Goal: Task Accomplishment & Management: Complete application form

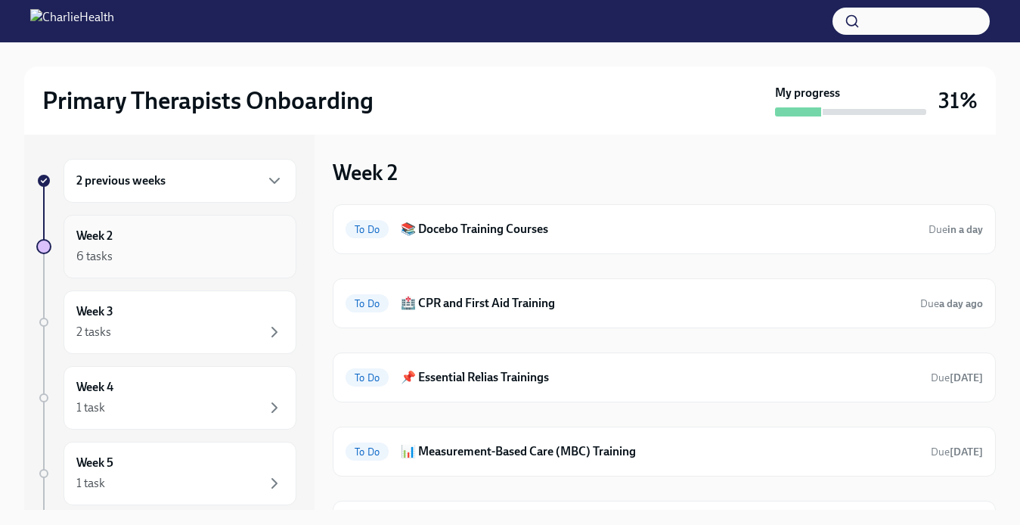
click at [225, 255] on div "6 tasks" at bounding box center [179, 256] width 207 height 18
click at [368, 301] on span "To Do" at bounding box center [367, 303] width 43 height 11
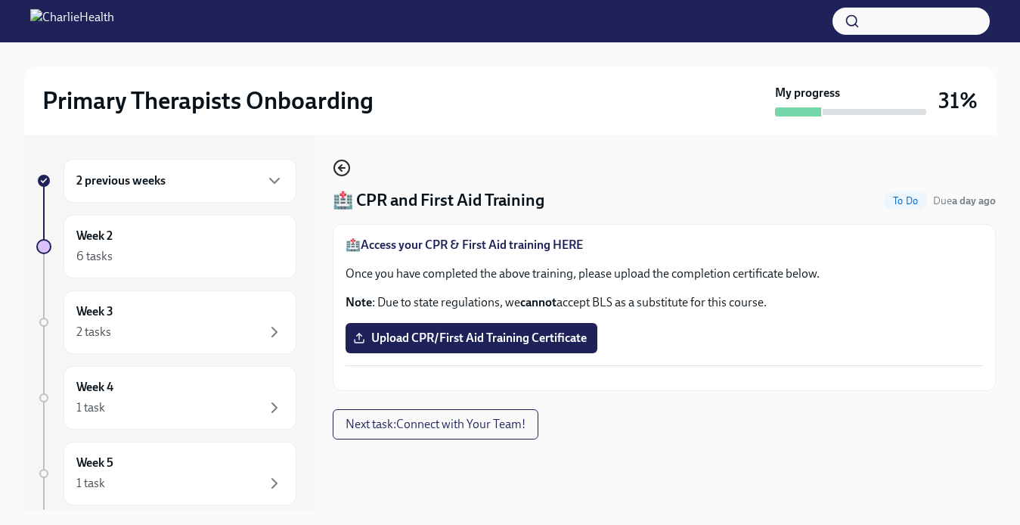
click at [337, 167] on icon "button" at bounding box center [342, 168] width 18 height 18
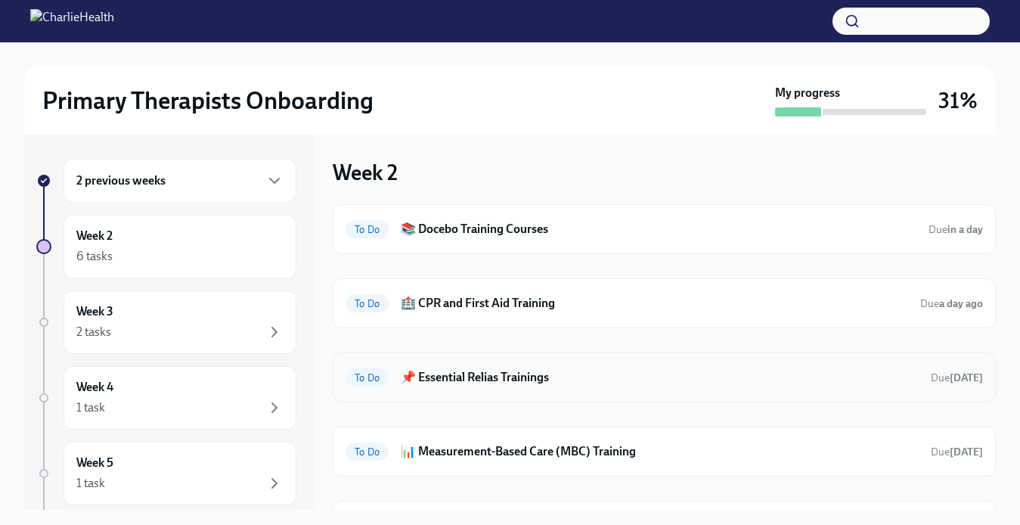
click at [528, 379] on h6 "📌 Essential Relias Trainings" at bounding box center [660, 377] width 518 height 17
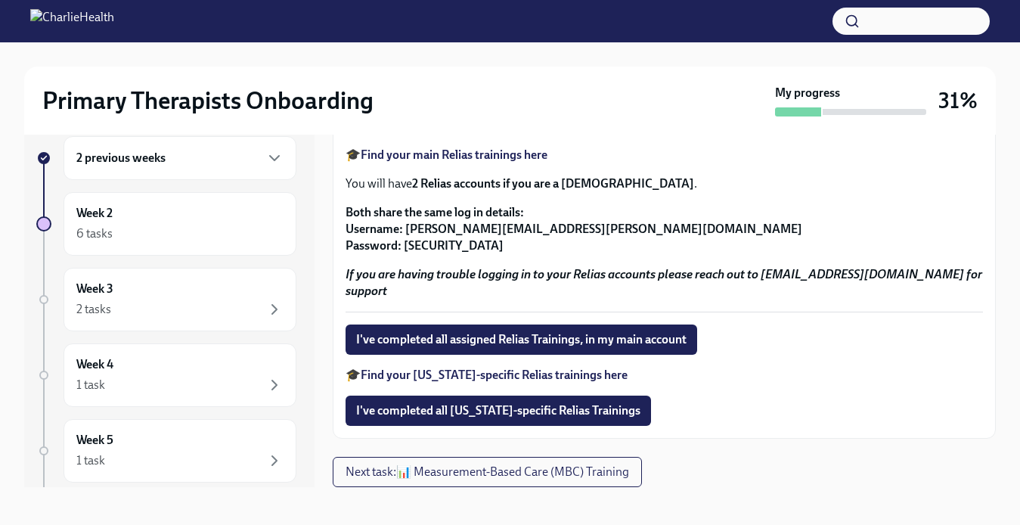
scroll to position [27, 0]
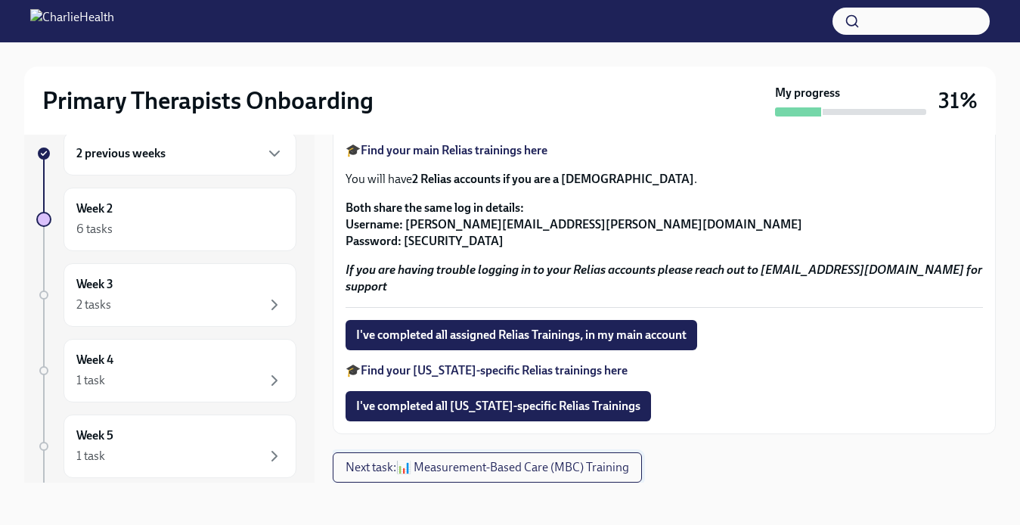
click at [482, 476] on button "Next task : 📊 Measurement-Based Care (MBC) Training" at bounding box center [487, 467] width 309 height 30
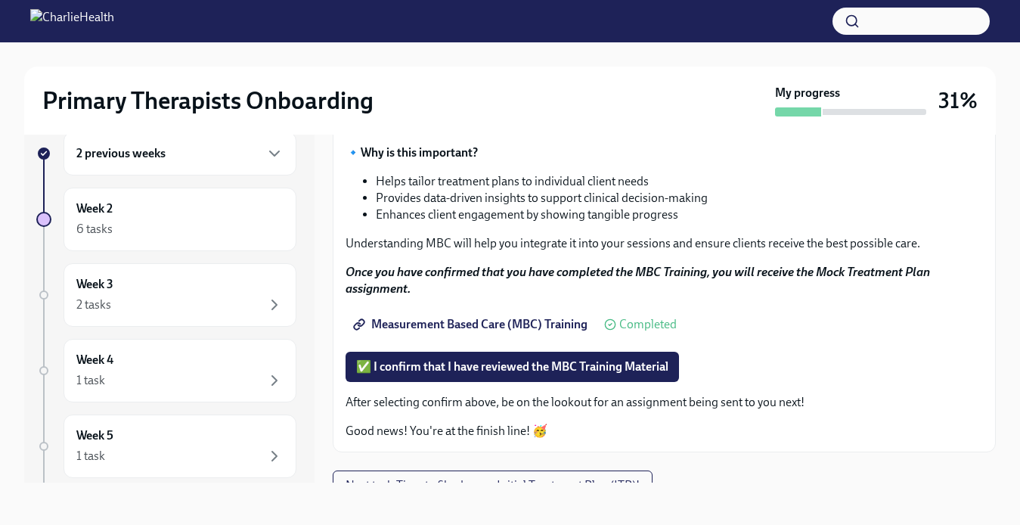
scroll to position [174, 0]
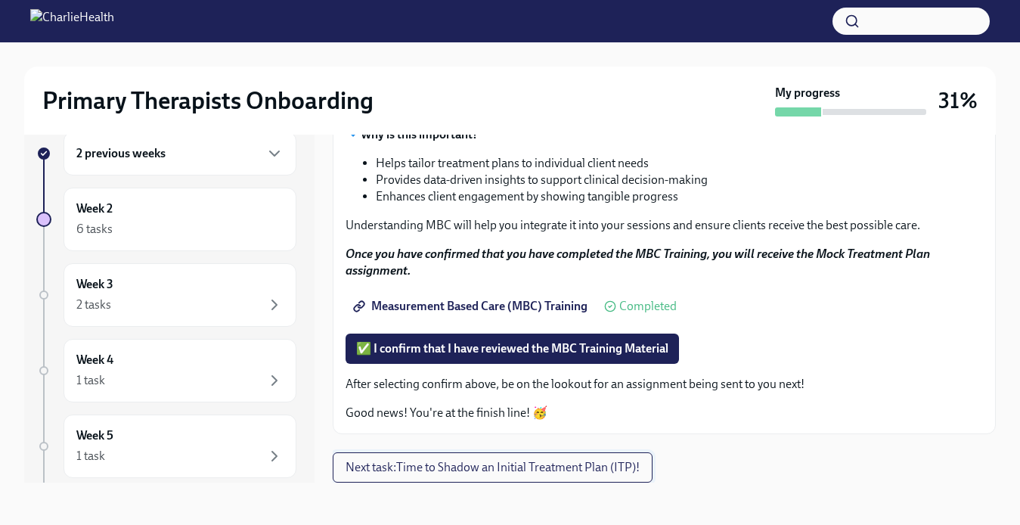
click at [514, 472] on span "Next task : Time to Shadow an Initial Treatment Plan (ITP)!" at bounding box center [493, 467] width 294 height 15
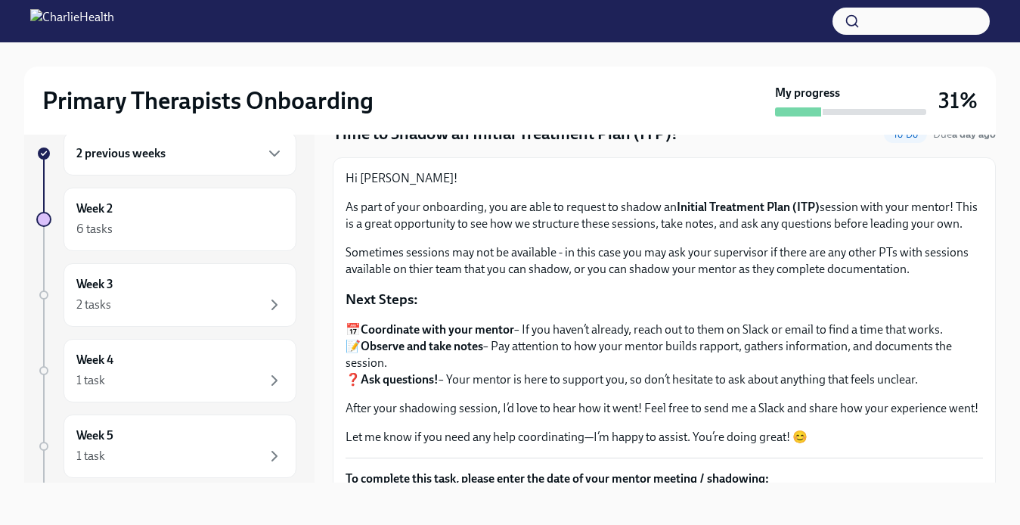
scroll to position [38, 0]
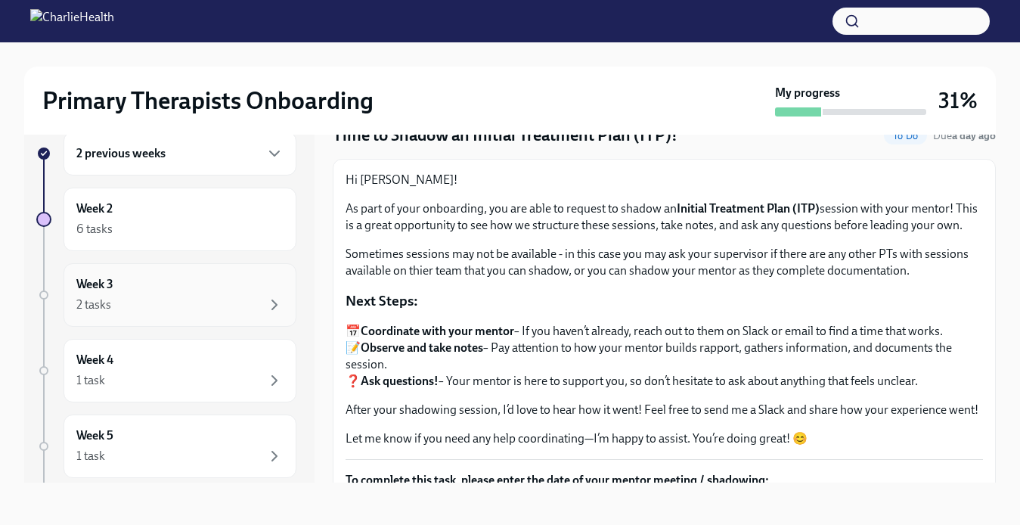
click at [252, 296] on div "2 tasks" at bounding box center [179, 305] width 207 height 18
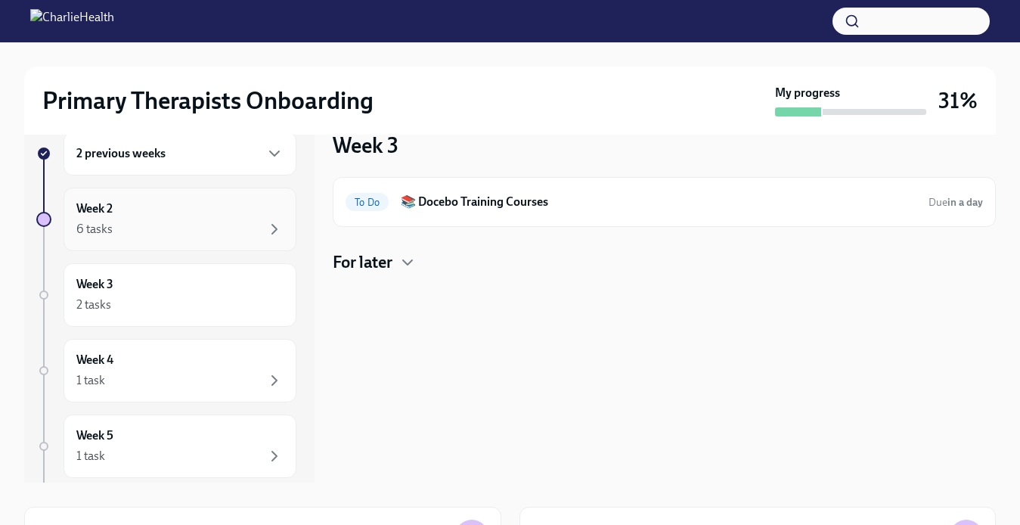
click at [250, 217] on div "Week 2 6 tasks" at bounding box center [179, 219] width 207 height 38
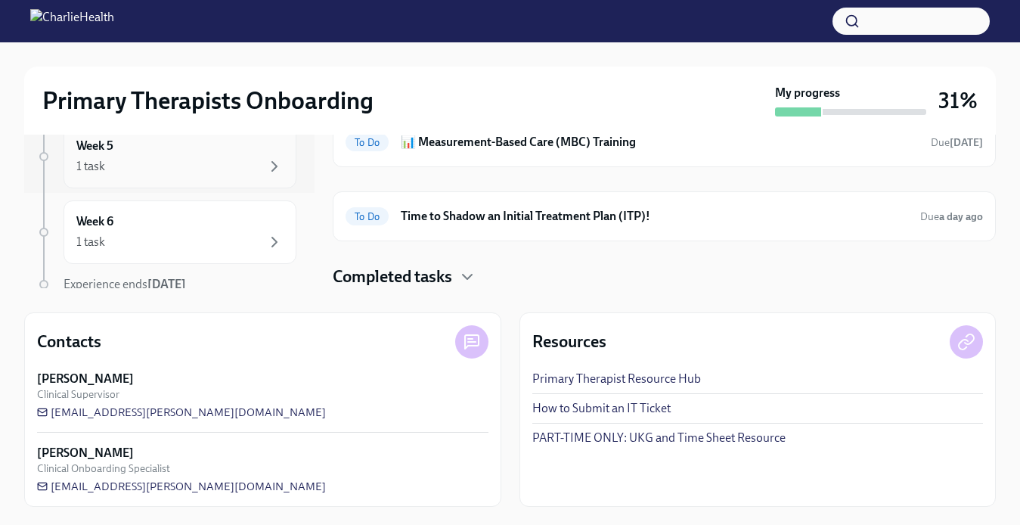
scroll to position [160, 0]
click at [228, 177] on div "1 task" at bounding box center [179, 177] width 207 height 18
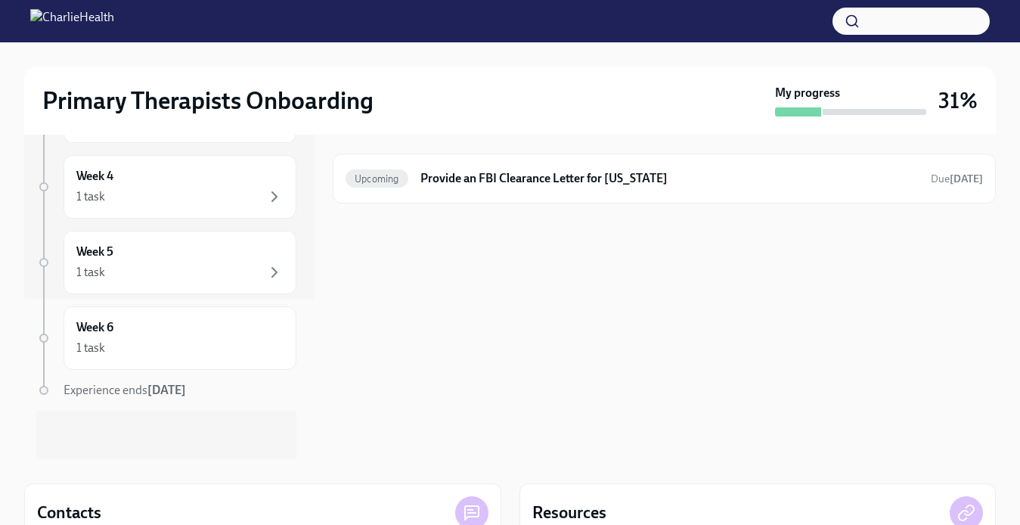
scroll to position [23, 0]
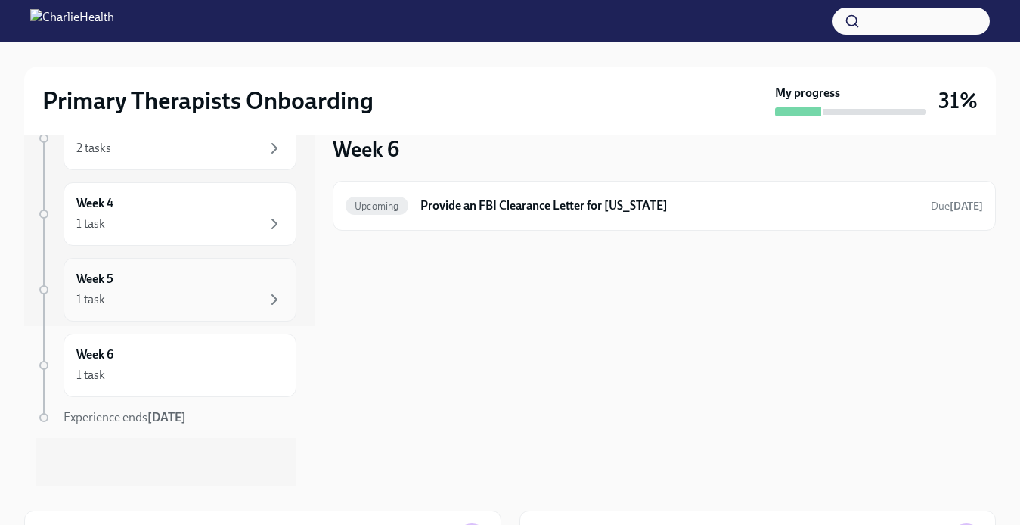
click at [233, 290] on div "1 task" at bounding box center [179, 299] width 207 height 18
click at [235, 228] on div "1 task" at bounding box center [179, 224] width 207 height 18
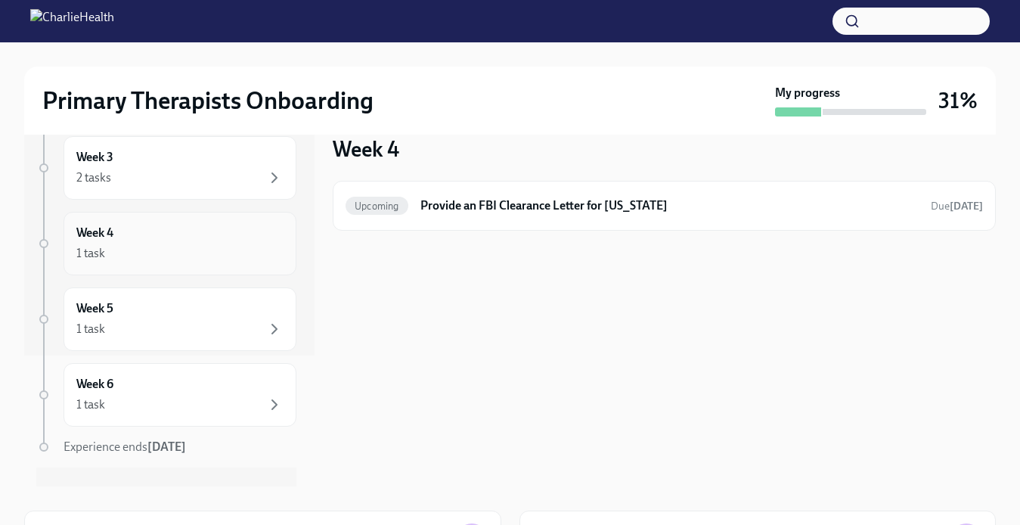
scroll to position [104, 0]
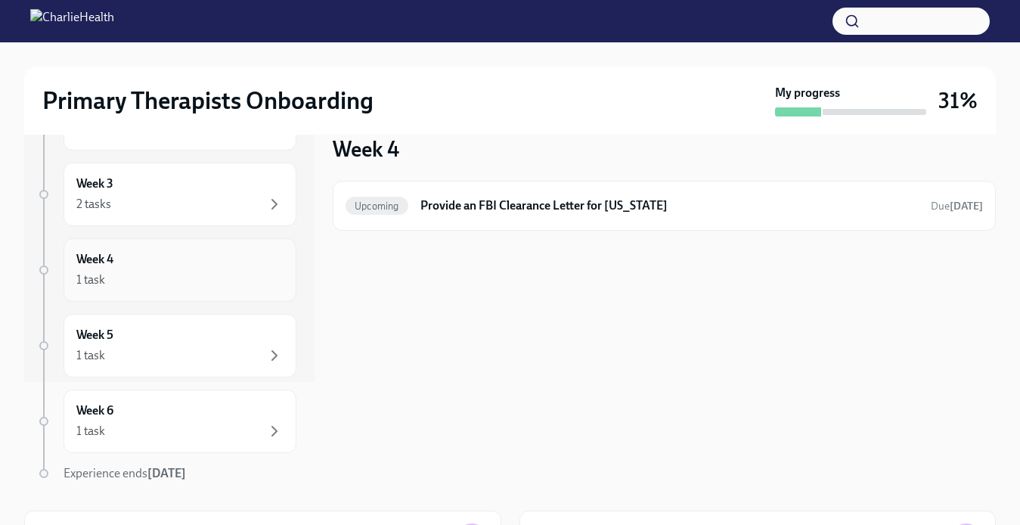
click at [258, 252] on div "Week 4 1 task" at bounding box center [179, 270] width 207 height 38
click at [200, 204] on div "2 tasks" at bounding box center [179, 204] width 207 height 18
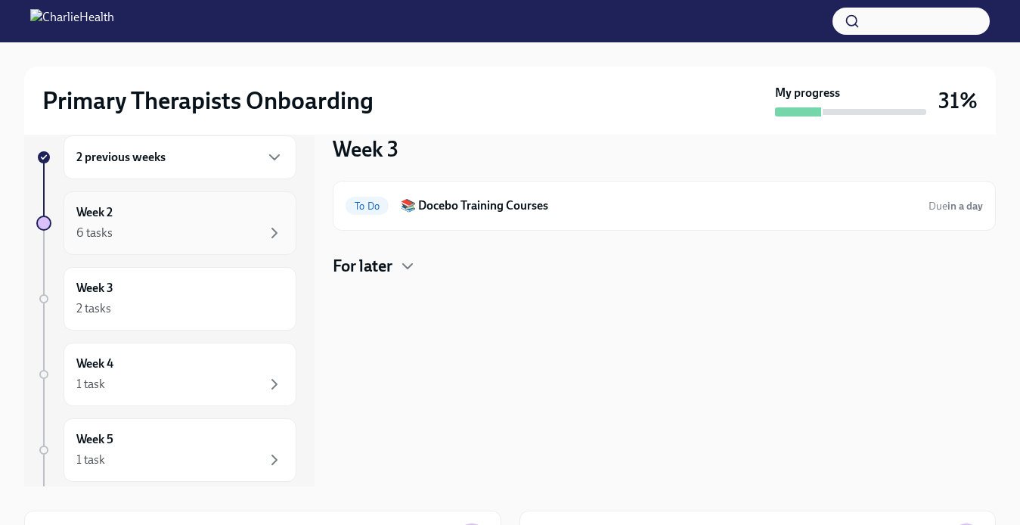
click at [195, 246] on div "Week 2 6 tasks" at bounding box center [180, 223] width 233 height 64
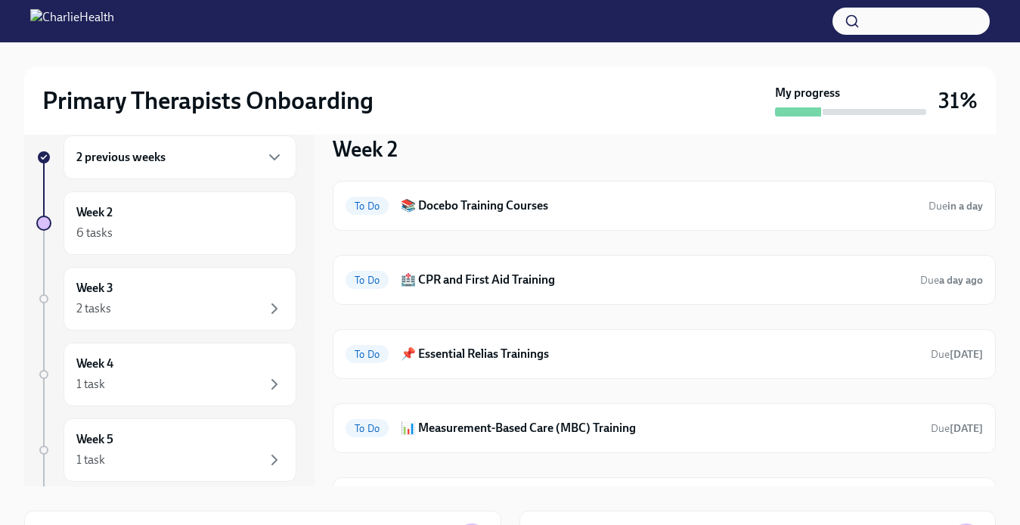
click at [231, 171] on div "2 previous weeks" at bounding box center [180, 157] width 233 height 44
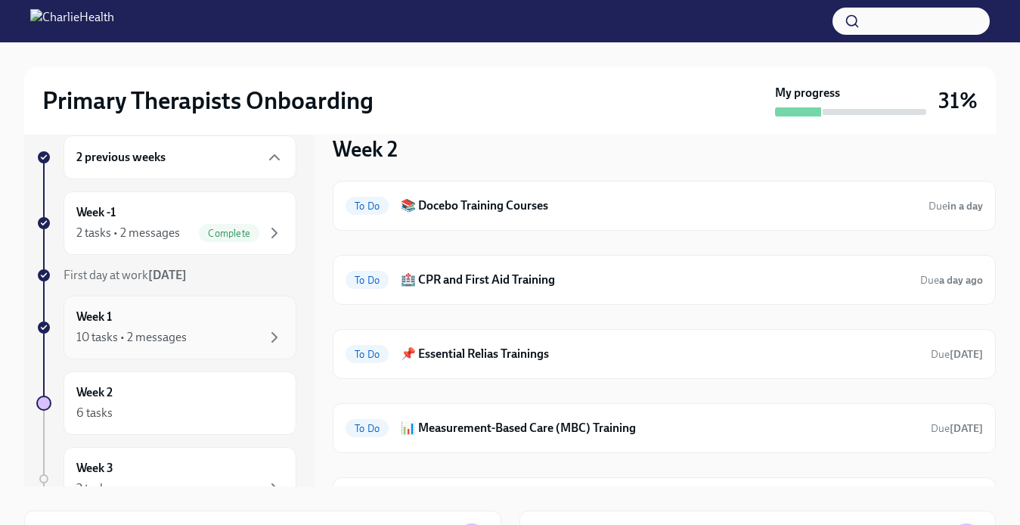
click at [232, 328] on div "10 tasks • 2 messages" at bounding box center [179, 337] width 207 height 18
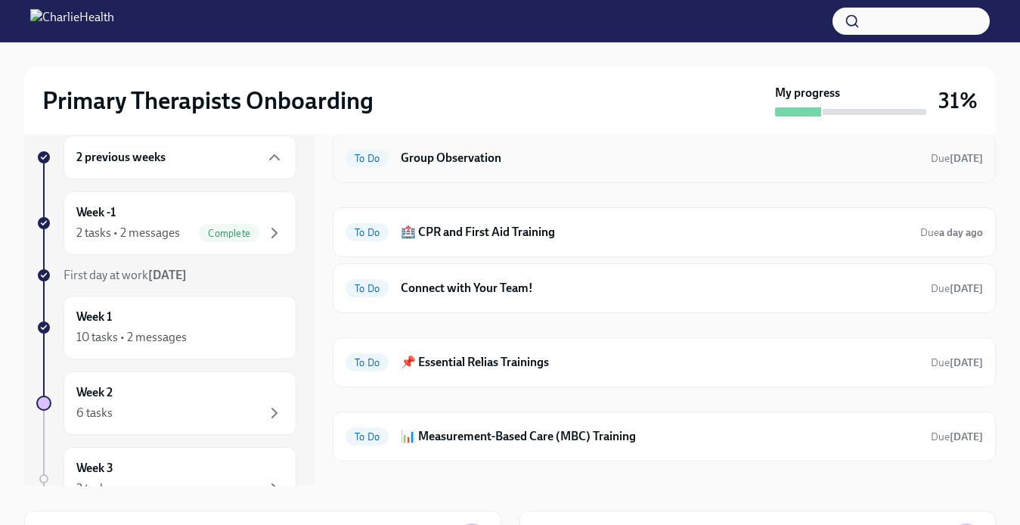
scroll to position [347, 0]
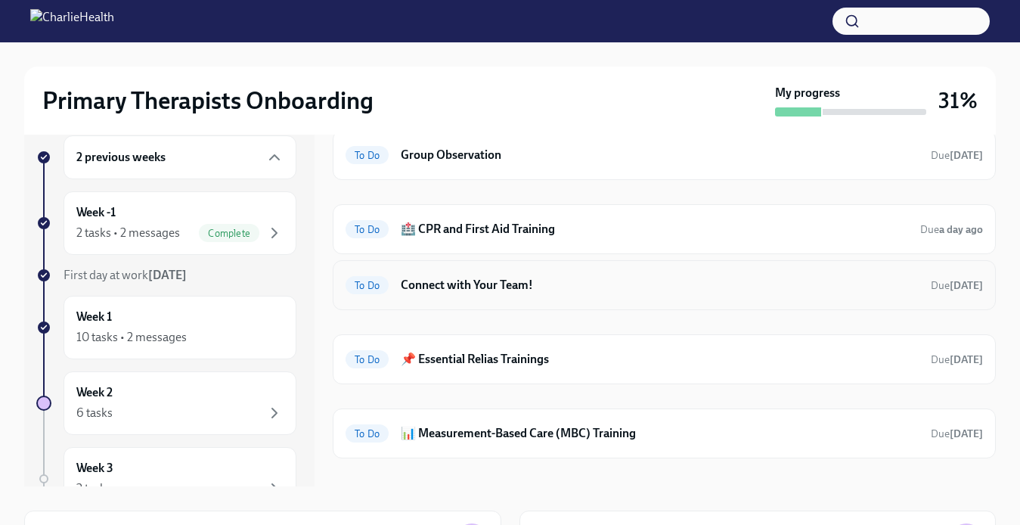
click at [494, 301] on div "To Do Connect with Your Team! Due [DATE]" at bounding box center [664, 285] width 663 height 50
click at [494, 288] on h6 "Connect with Your Team!" at bounding box center [660, 285] width 518 height 17
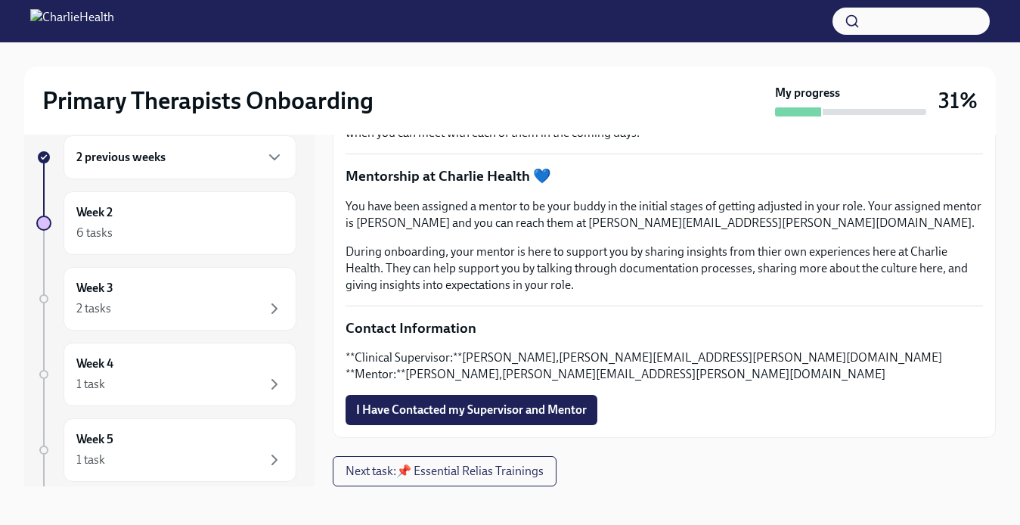
scroll to position [413, 0]
click at [479, 411] on span "I Have Contacted my Supervisor and Mentor" at bounding box center [471, 409] width 231 height 15
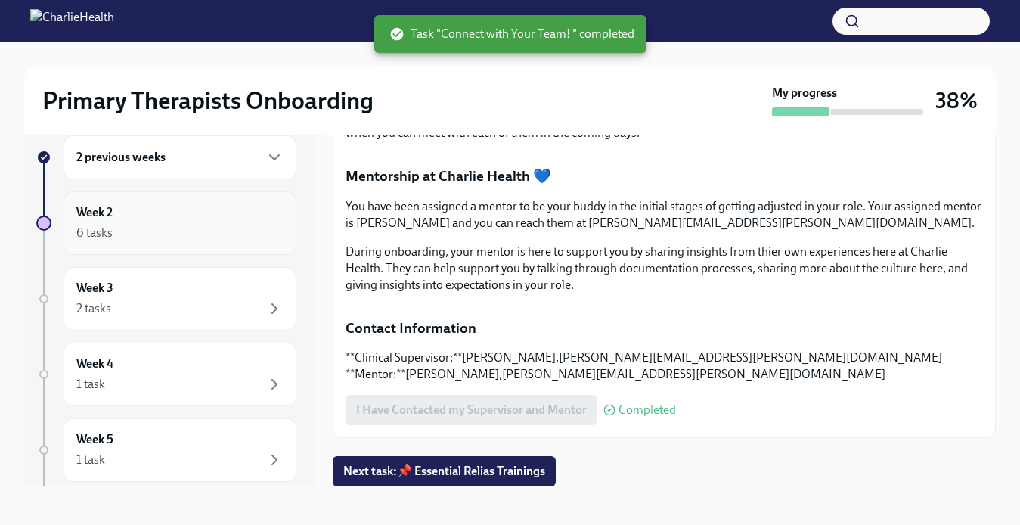
click at [262, 235] on div "6 tasks" at bounding box center [179, 233] width 207 height 18
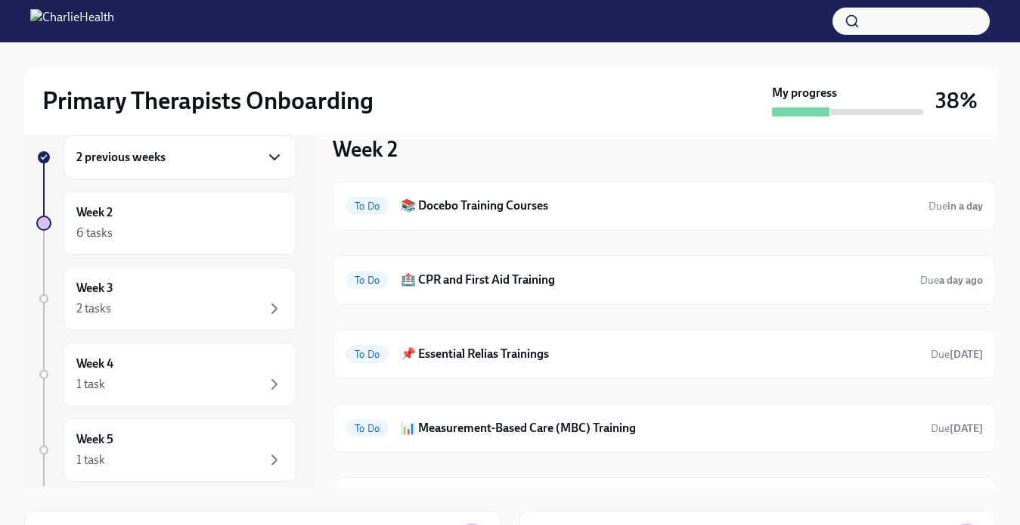
click at [265, 154] on icon "button" at bounding box center [274, 157] width 18 height 18
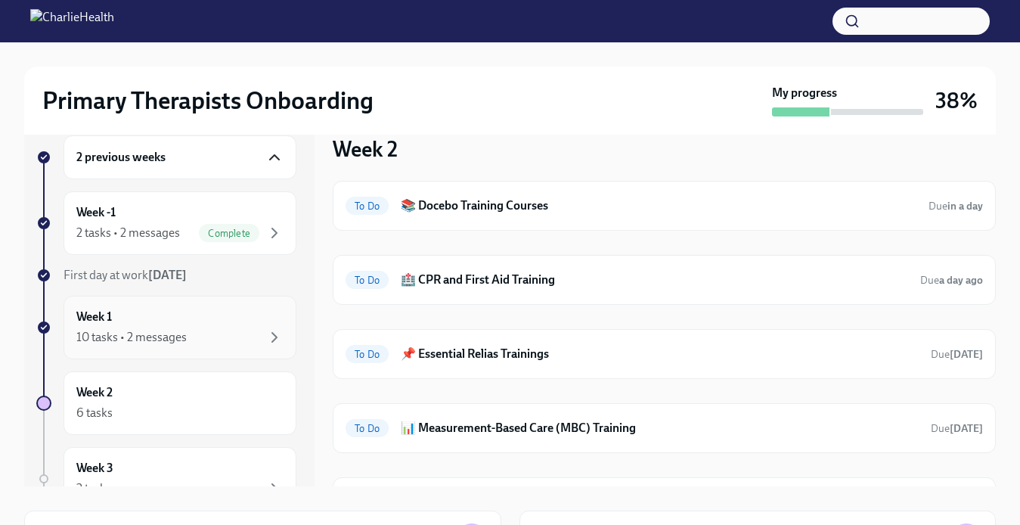
click at [226, 312] on div "Week 1 10 tasks • 2 messages" at bounding box center [179, 328] width 207 height 38
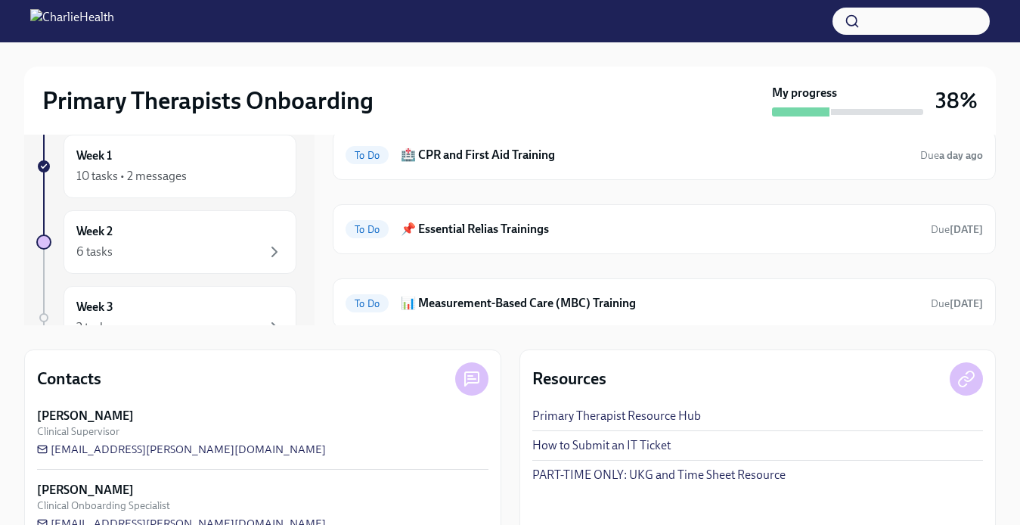
scroll to position [250, 0]
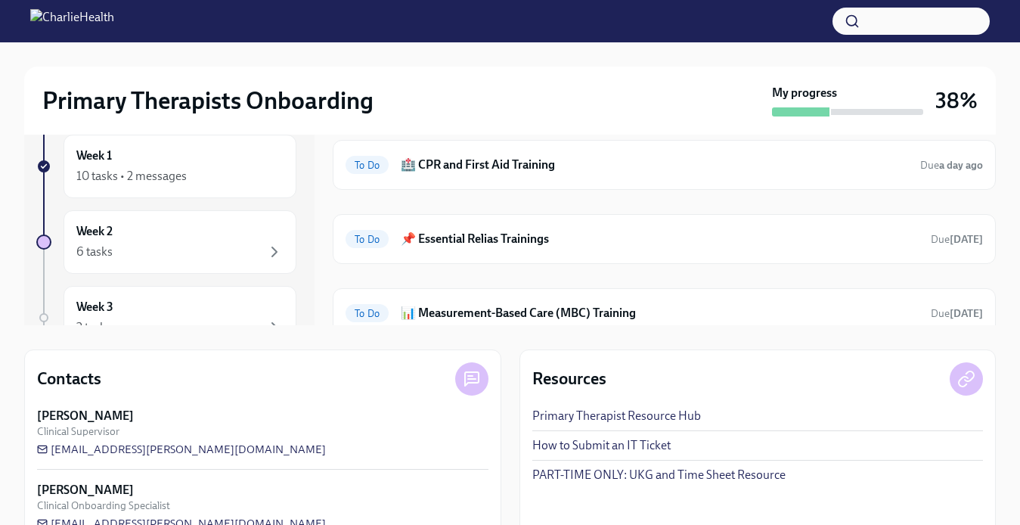
click at [478, 237] on h6 "📌 Essential Relias Trainings" at bounding box center [660, 239] width 518 height 17
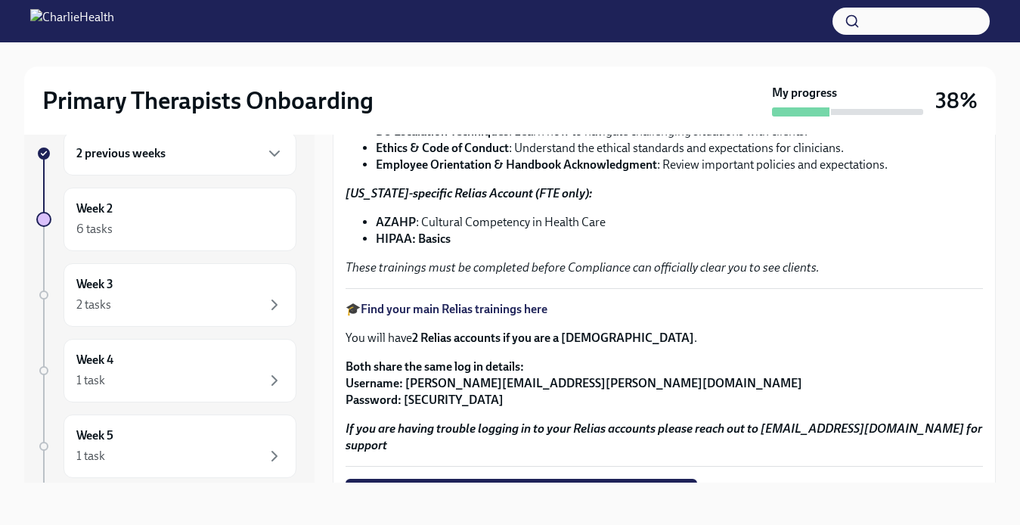
scroll to position [188, 0]
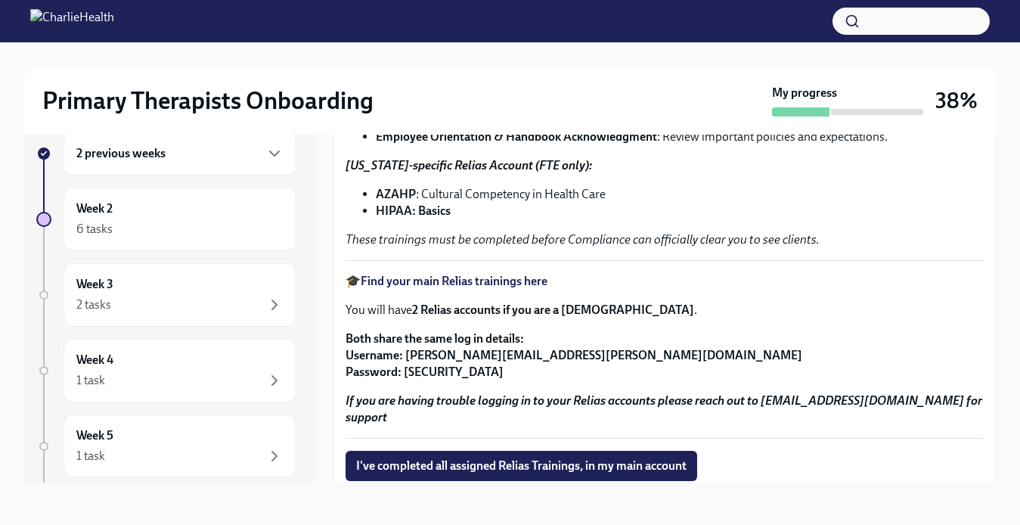
click at [477, 284] on strong "Find your main Relias trainings here" at bounding box center [454, 281] width 187 height 14
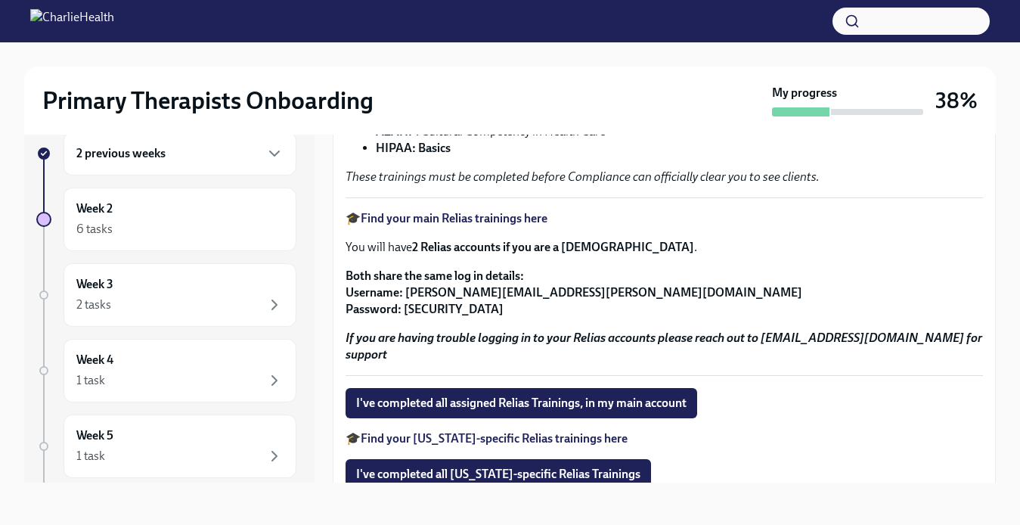
scroll to position [319, 0]
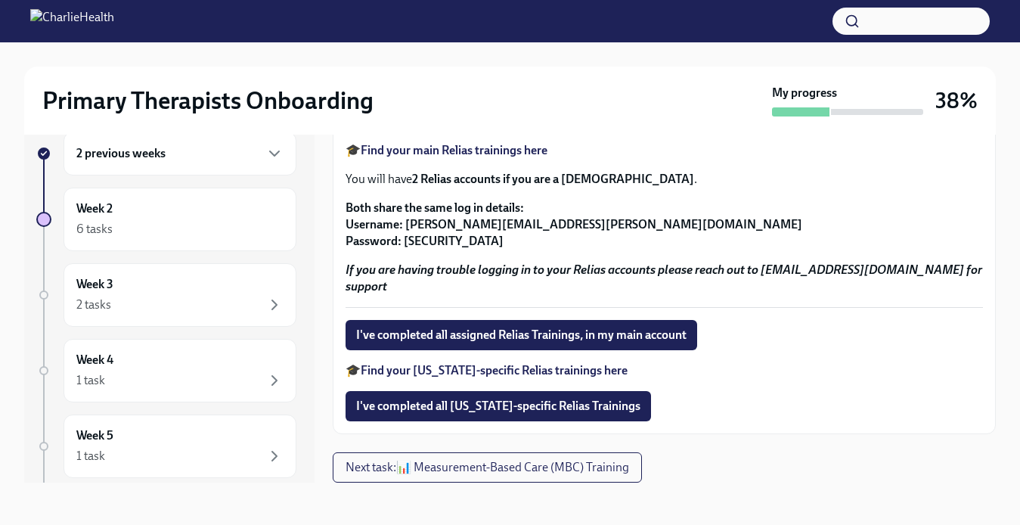
click at [248, 164] on div "2 previous weeks" at bounding box center [180, 154] width 233 height 44
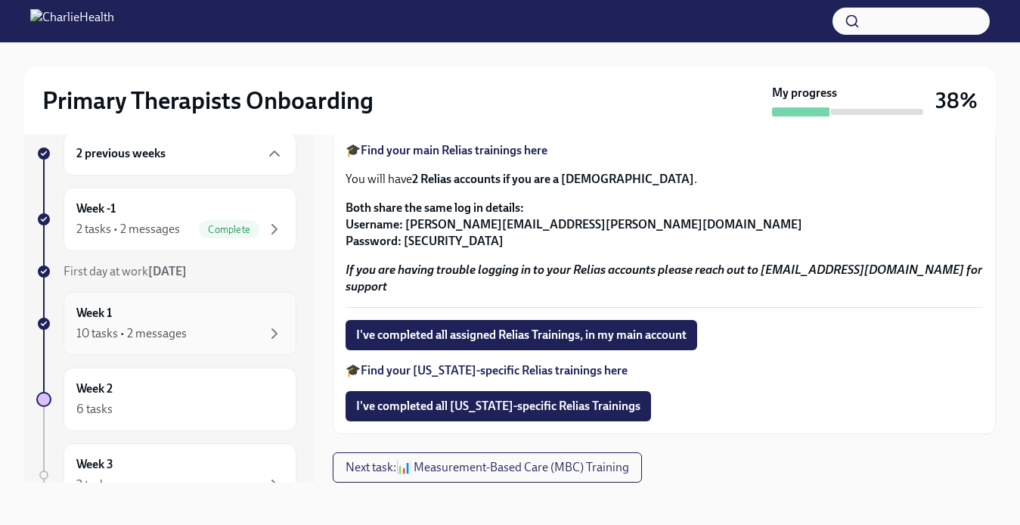
click at [202, 331] on div "10 tasks • 2 messages" at bounding box center [179, 333] width 207 height 18
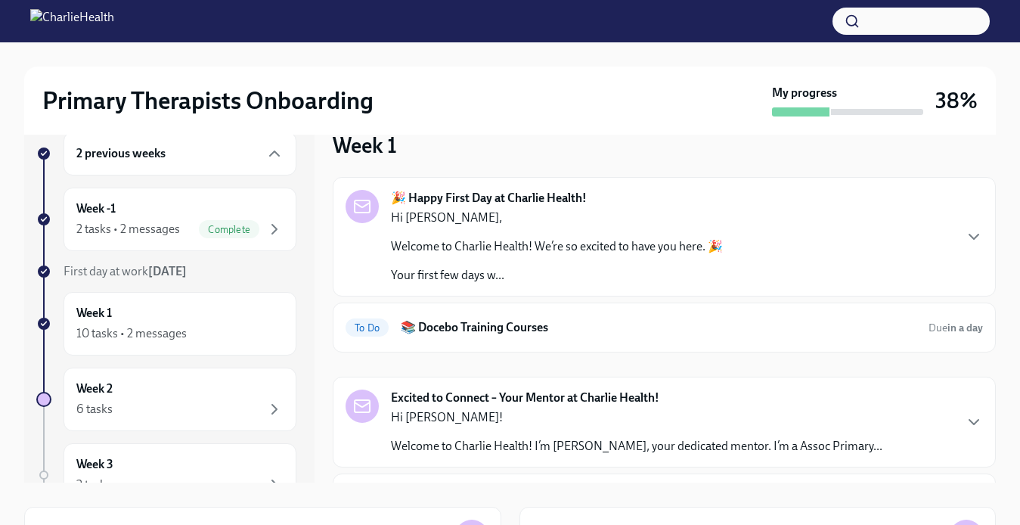
click at [748, 253] on div "🎉 Happy First Day at Charlie Health! Hi [PERSON_NAME], Welcome to Charlie Healt…" at bounding box center [665, 237] width 638 height 94
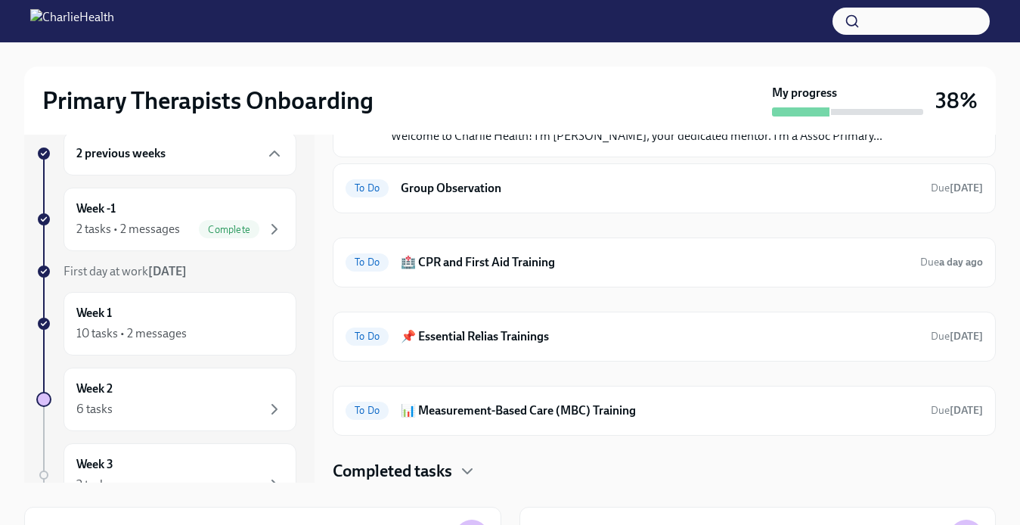
scroll to position [1339, 0]
click at [797, 213] on div "To Do Group Observation Due [DATE]" at bounding box center [664, 188] width 663 height 50
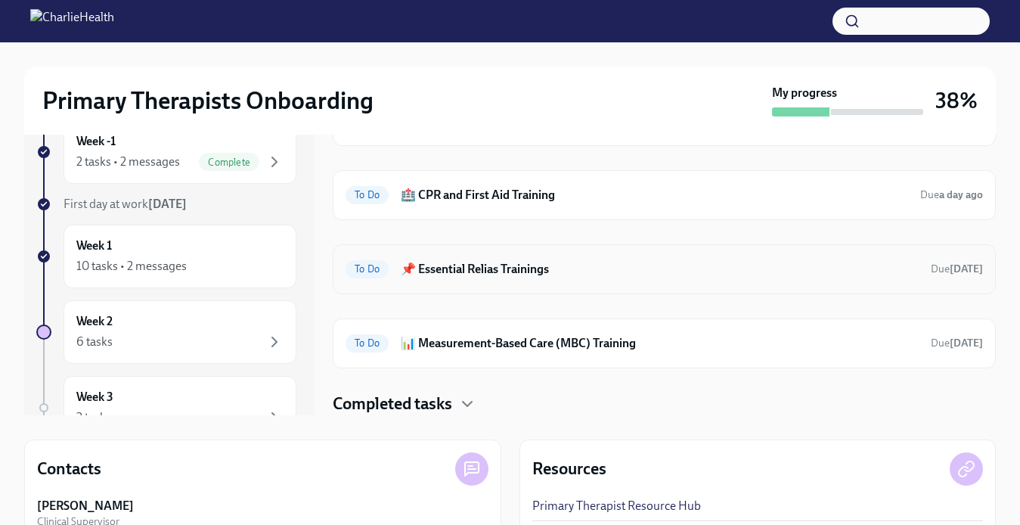
scroll to position [222, 0]
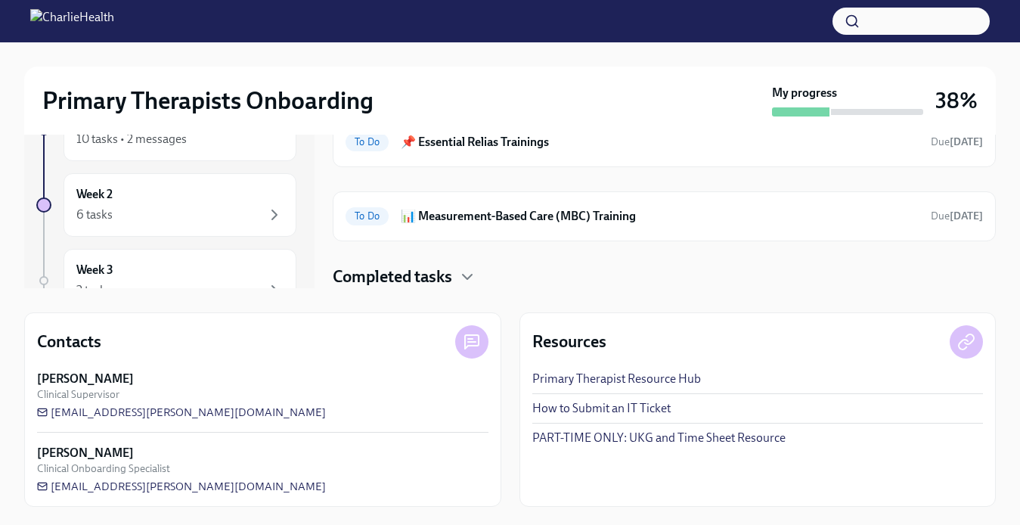
click at [619, 380] on link "Primary Therapist Resource Hub" at bounding box center [616, 379] width 169 height 17
